Goal: Check status: Check status

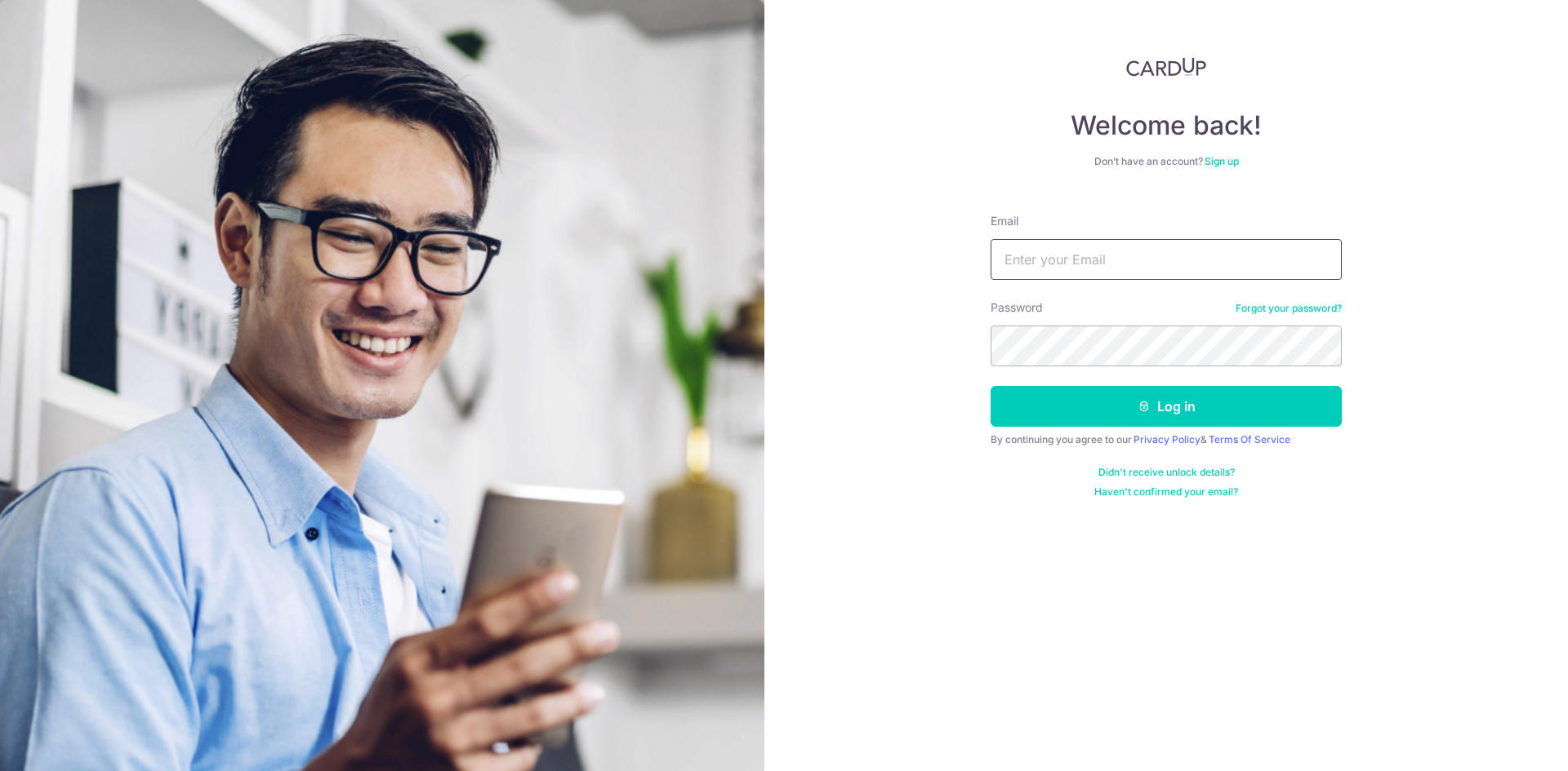
click at [1076, 265] on input "Email" at bounding box center [1166, 259] width 351 height 41
type input "[EMAIL_ADDRESS][DOMAIN_NAME]"
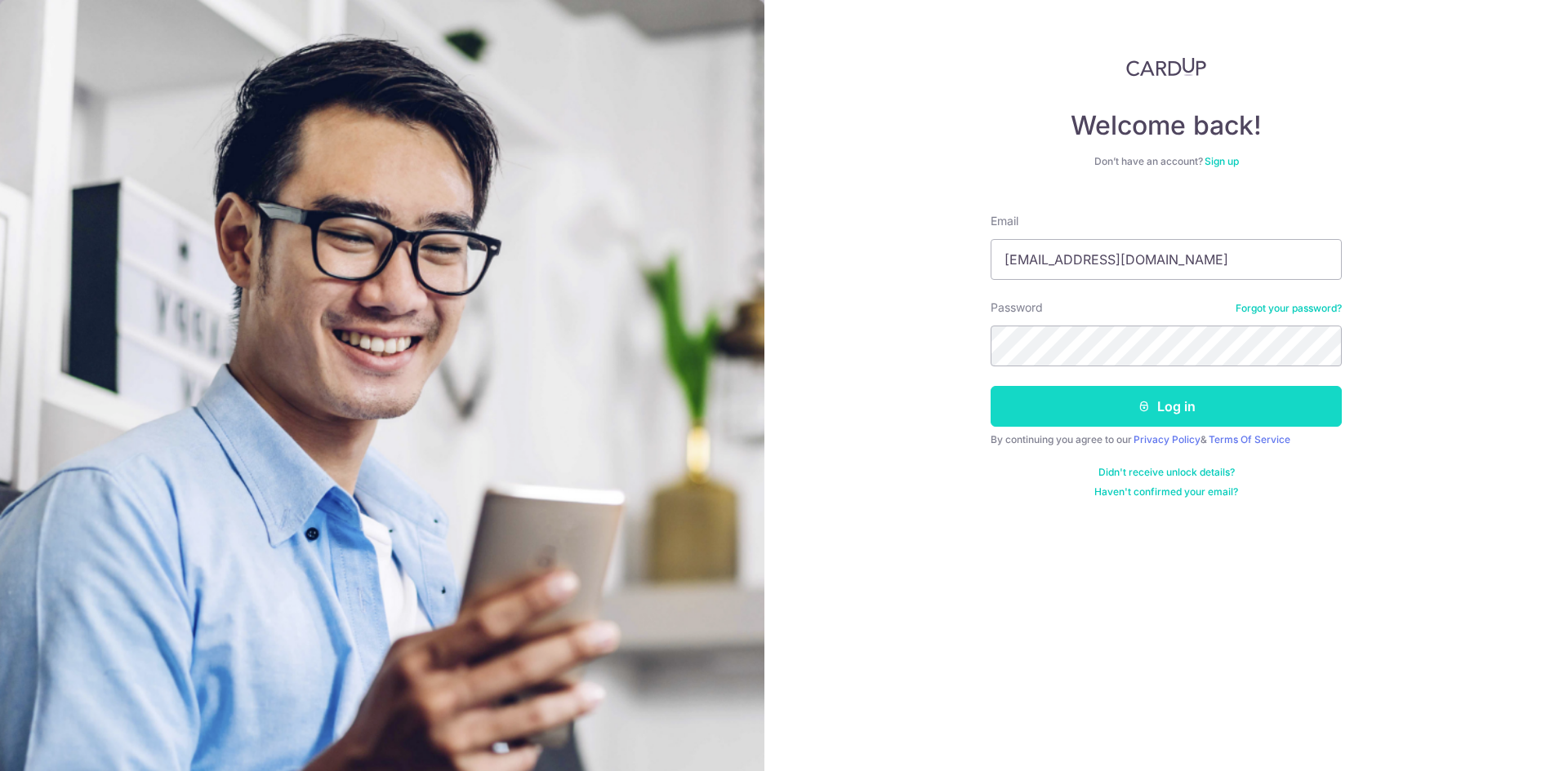
click at [1068, 406] on button "Log in" at bounding box center [1166, 406] width 351 height 41
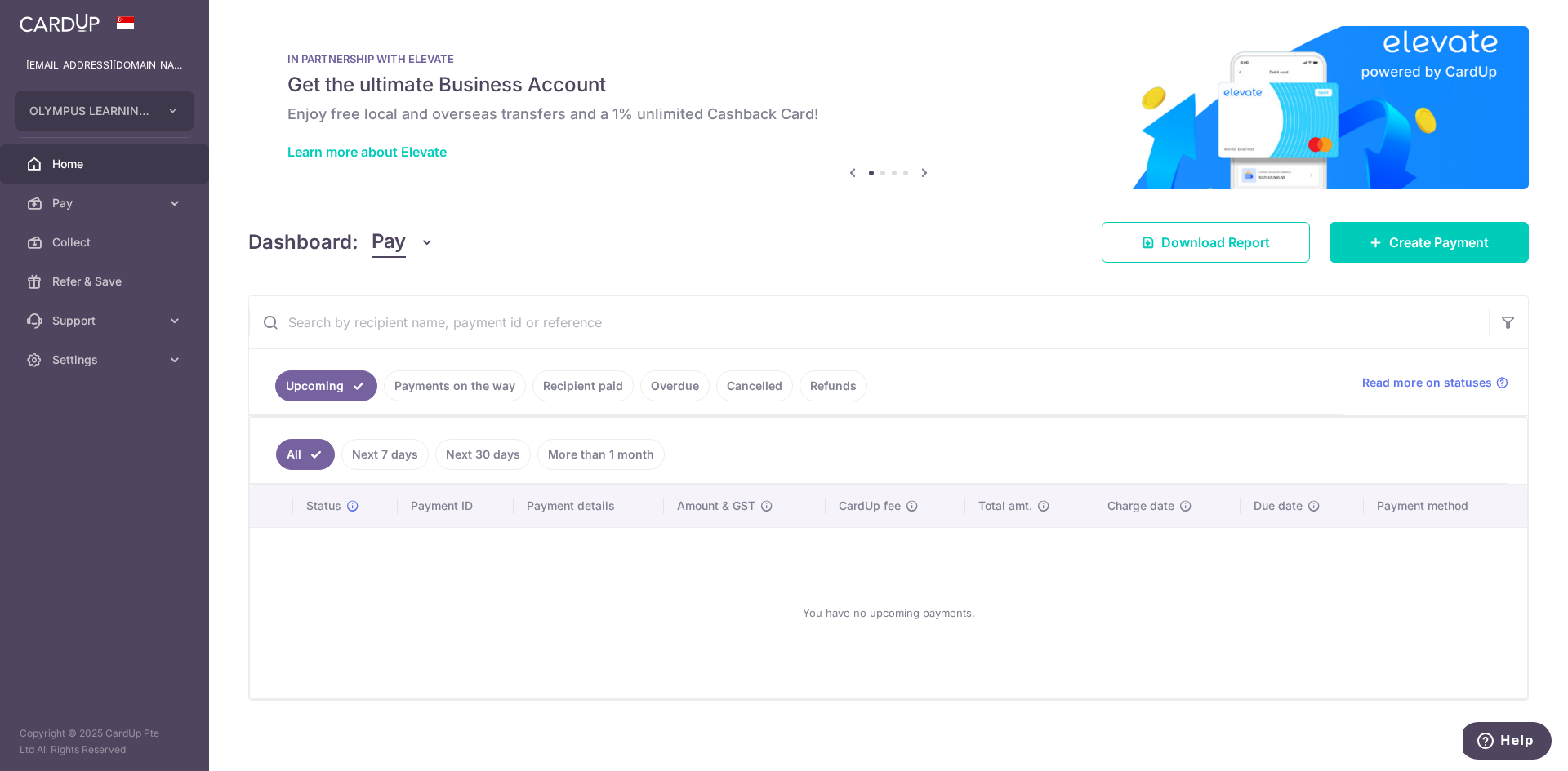
click at [596, 392] on link "Recipient paid" at bounding box center [582, 386] width 101 height 31
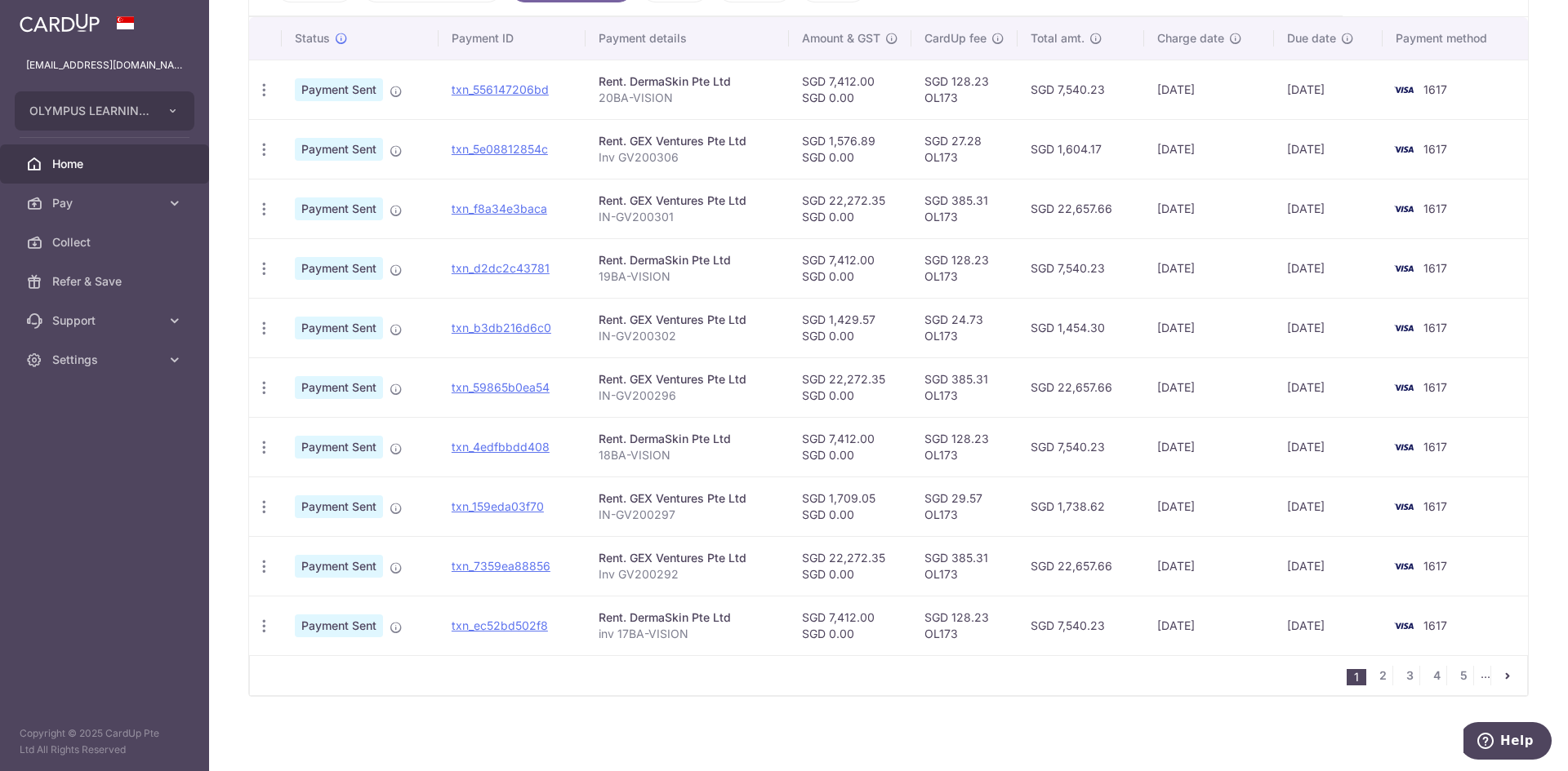
scroll to position [421, 0]
drag, startPoint x: 617, startPoint y: 632, endPoint x: 708, endPoint y: 631, distance: 91.0
click at [708, 631] on p "inv 17BA-VISION" at bounding box center [688, 632] width 177 height 17
click at [1373, 673] on link "2" at bounding box center [1382, 673] width 19 height 19
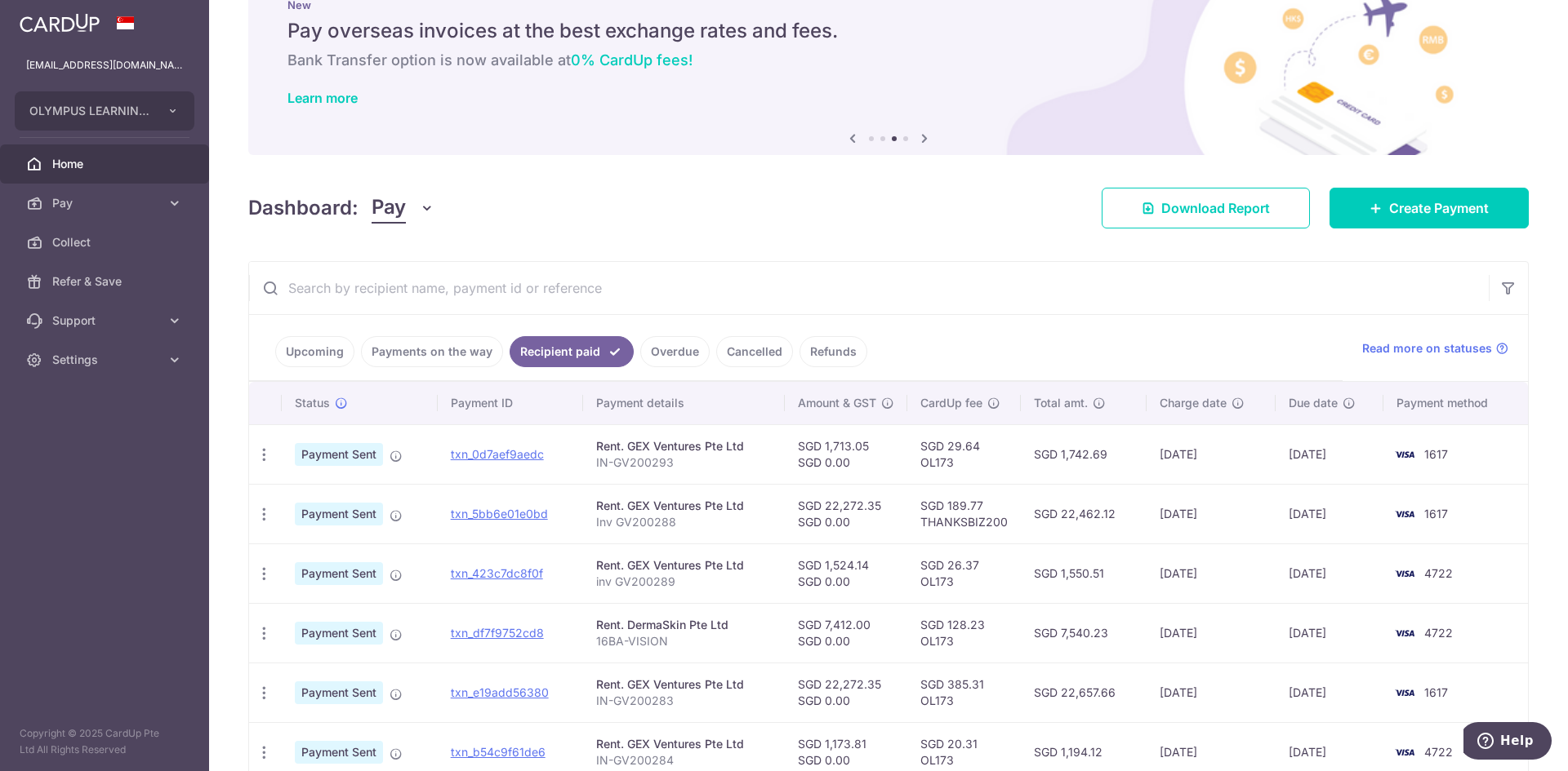
scroll to position [82, 0]
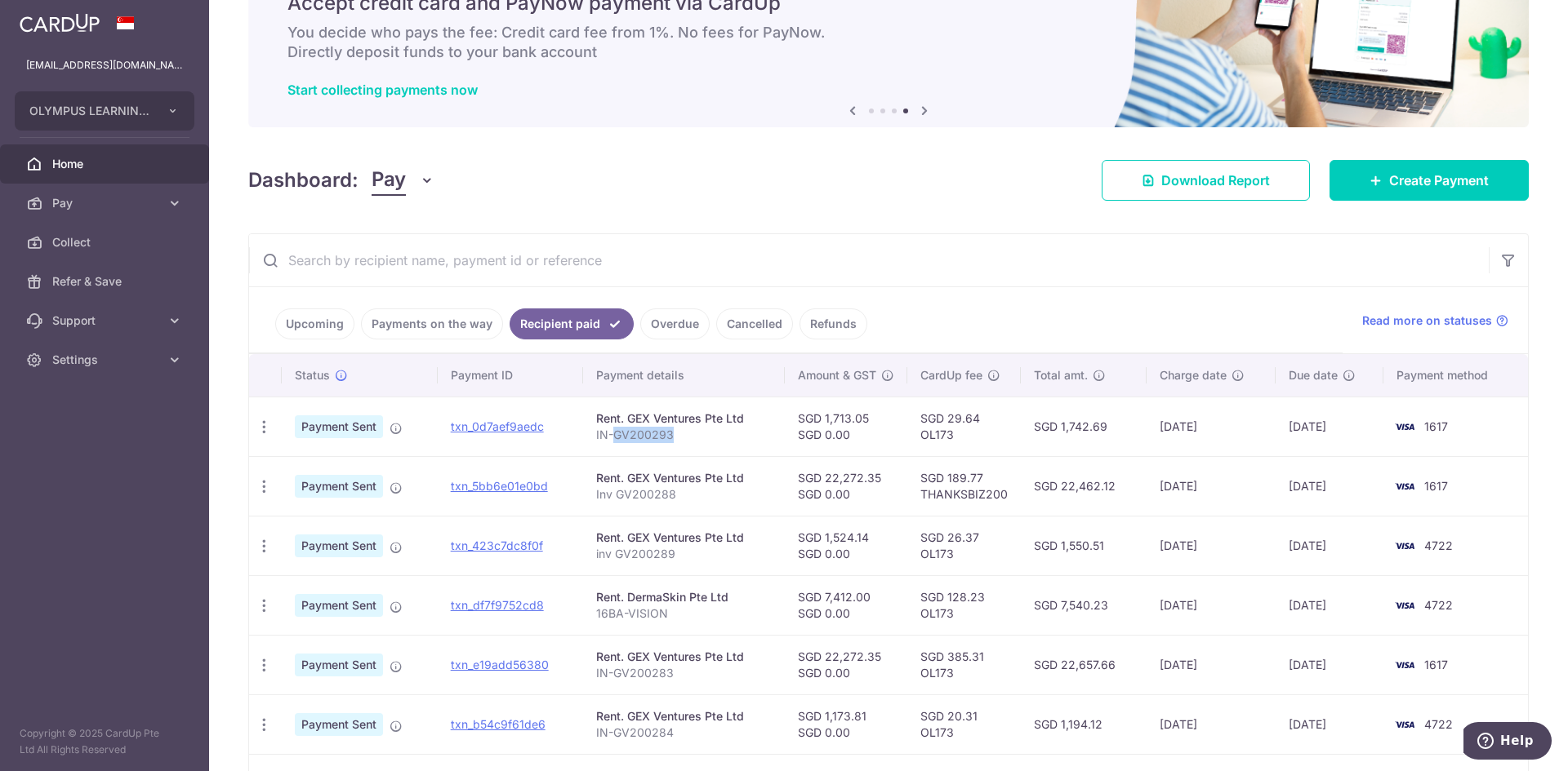
drag, startPoint x: 678, startPoint y: 437, endPoint x: 612, endPoint y: 432, distance: 66.2
click at [612, 432] on p "IN-GV200293" at bounding box center [684, 436] width 177 height 17
copy p "GV200293"
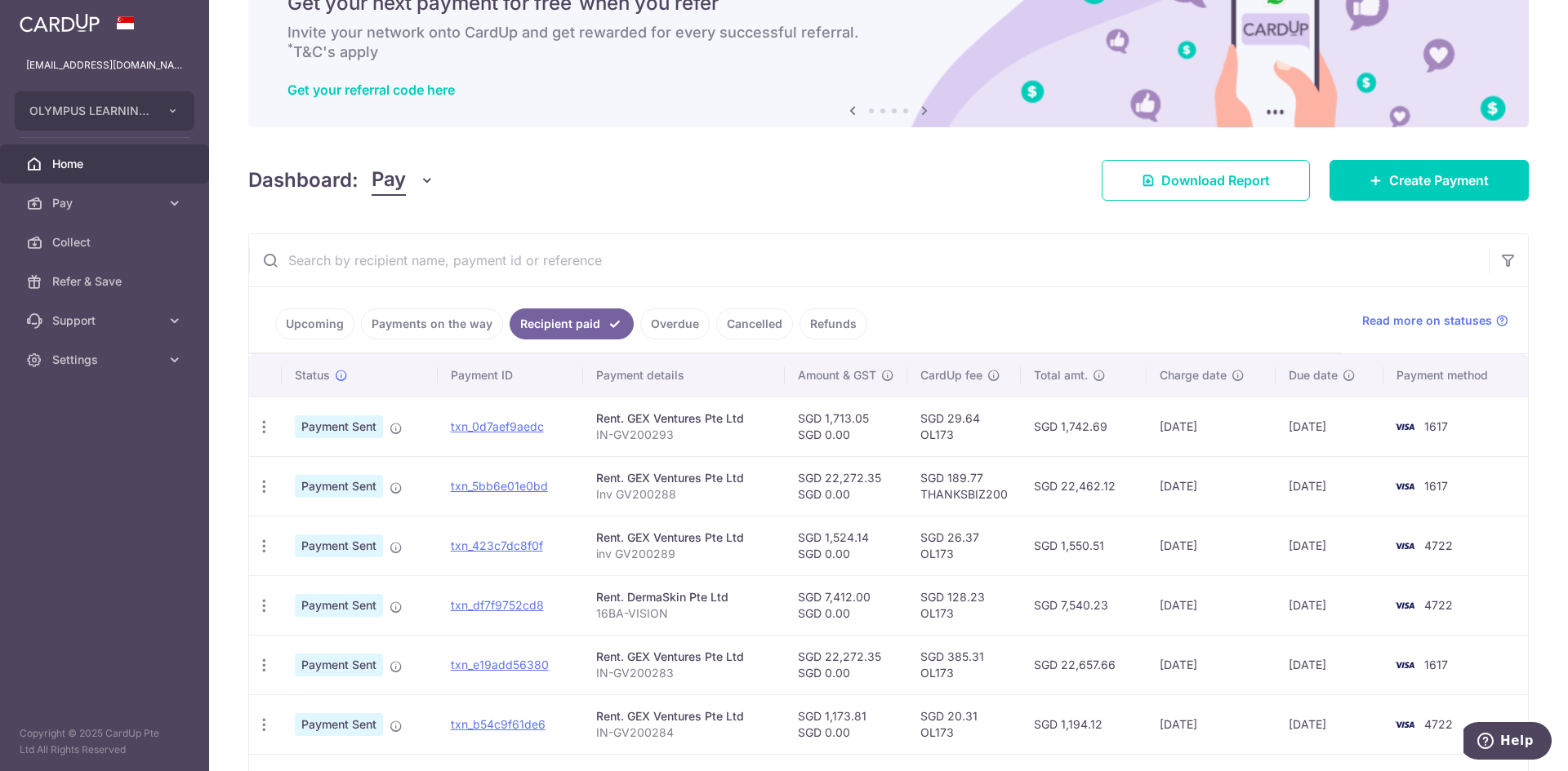
click at [316, 211] on div "× Pause Schedule Pause all future payments in this series Pause just this one p…" at bounding box center [889, 386] width 1359 height 771
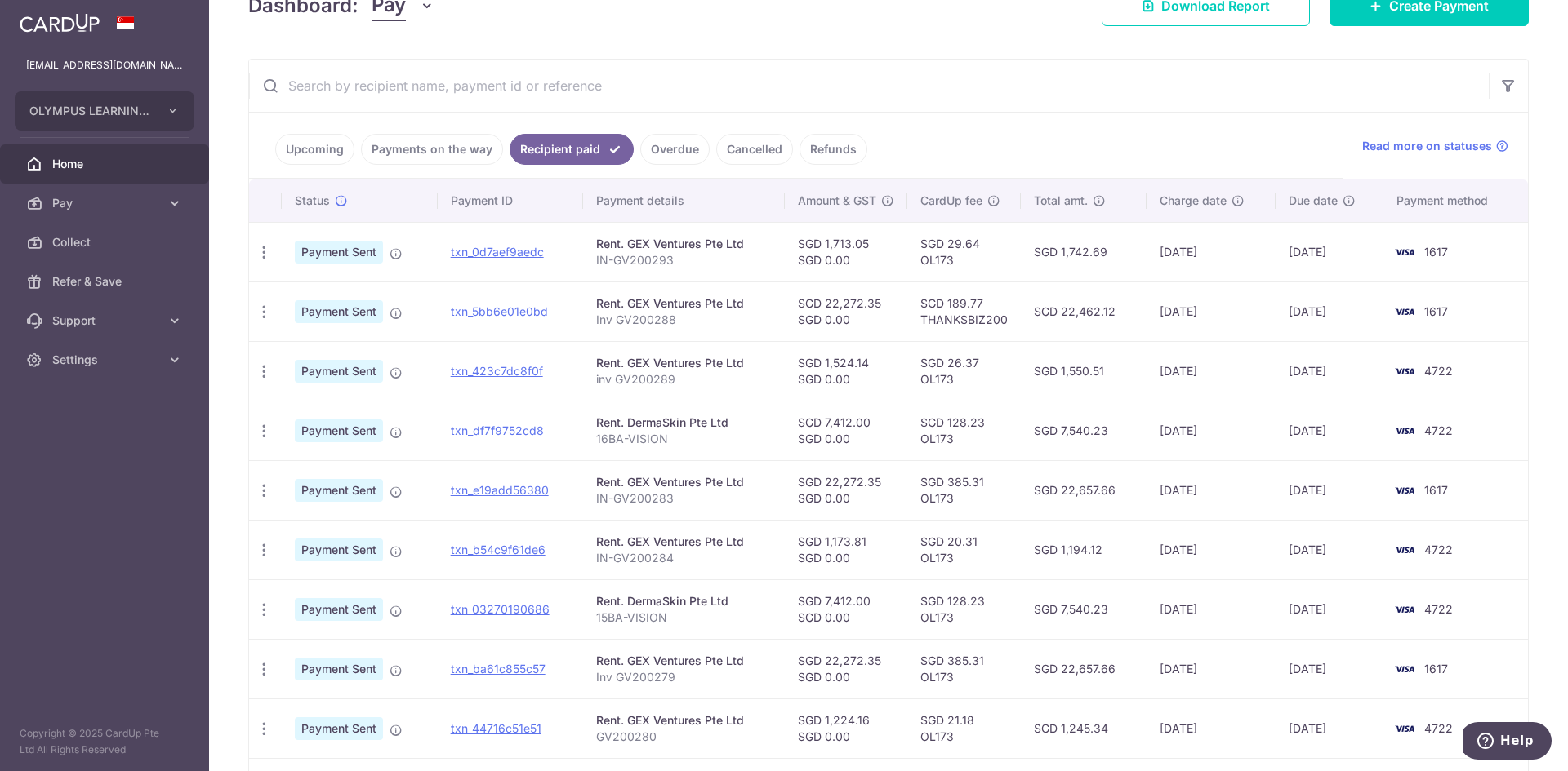
scroll to position [421, 0]
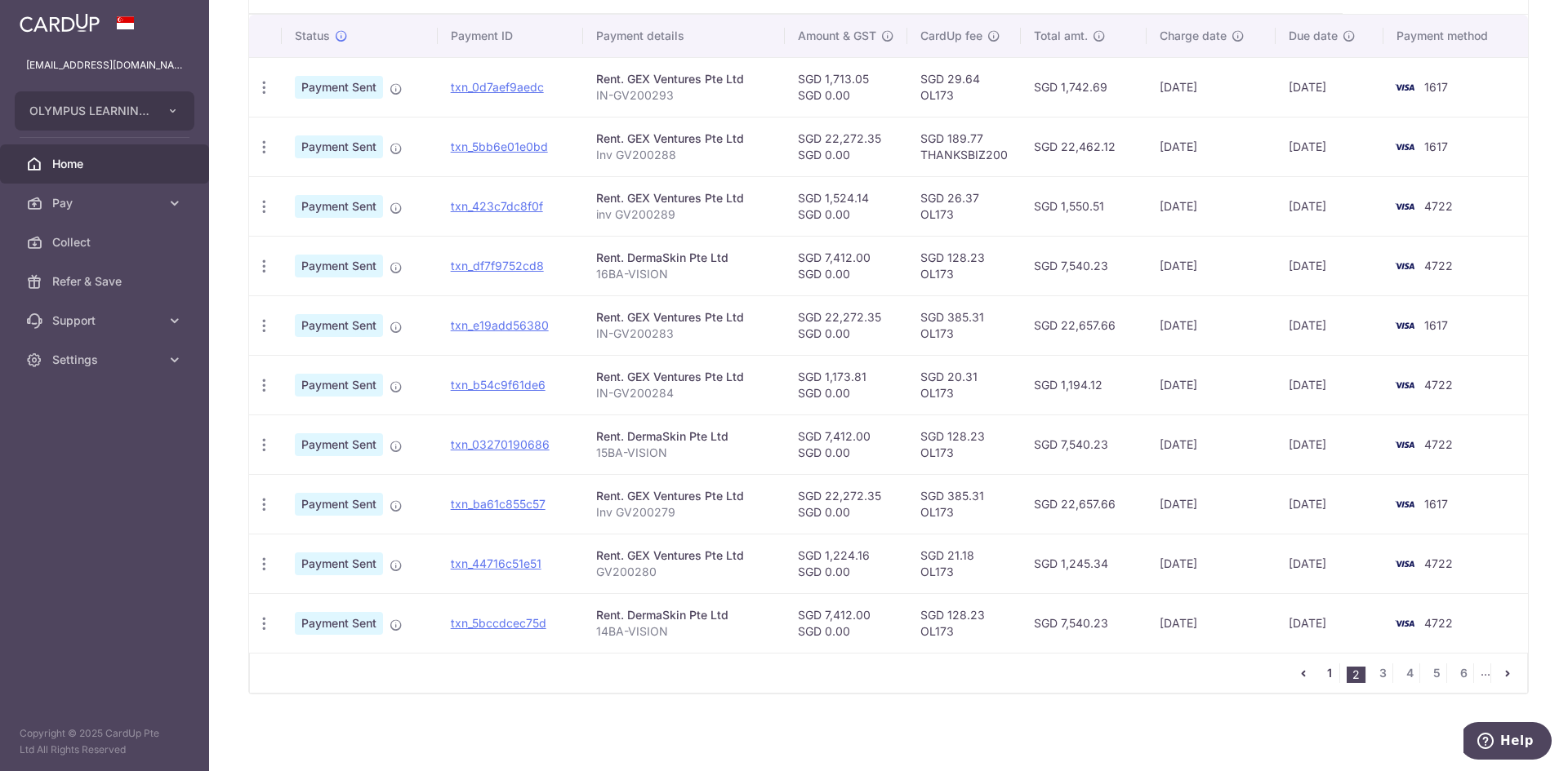
click at [1322, 671] on link "1" at bounding box center [1329, 673] width 19 height 19
